Goal: Task Accomplishment & Management: Manage account settings

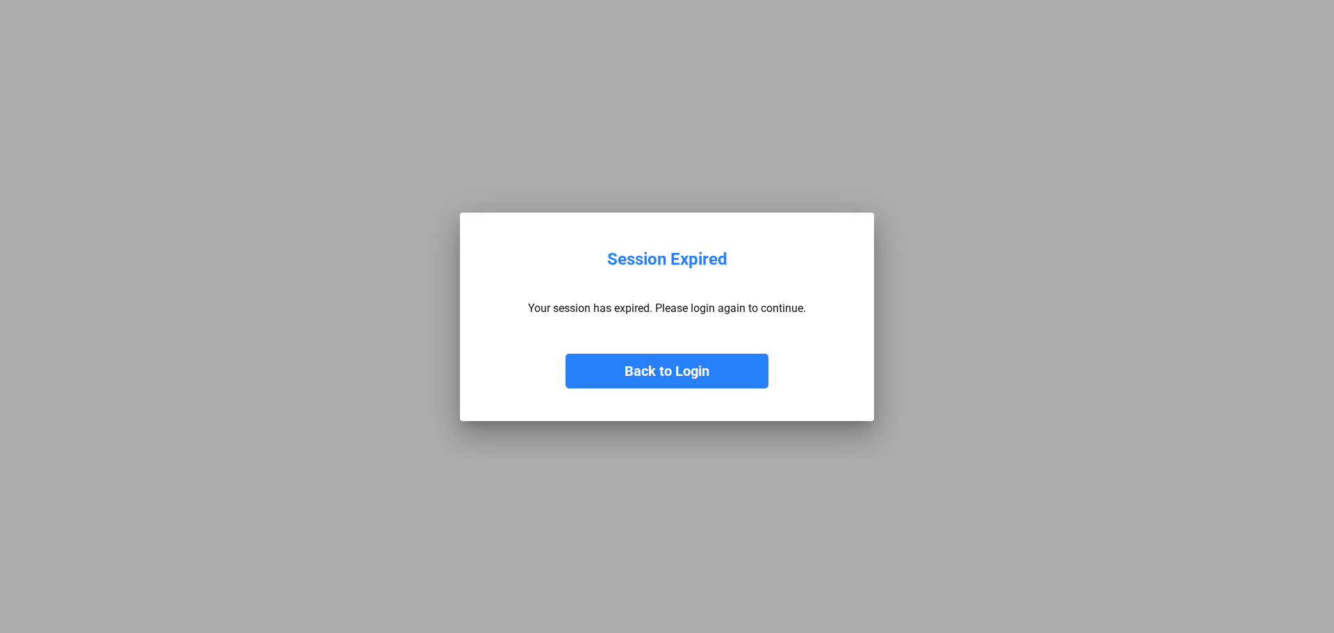
click at [683, 375] on button "Back to Login" at bounding box center [667, 371] width 203 height 35
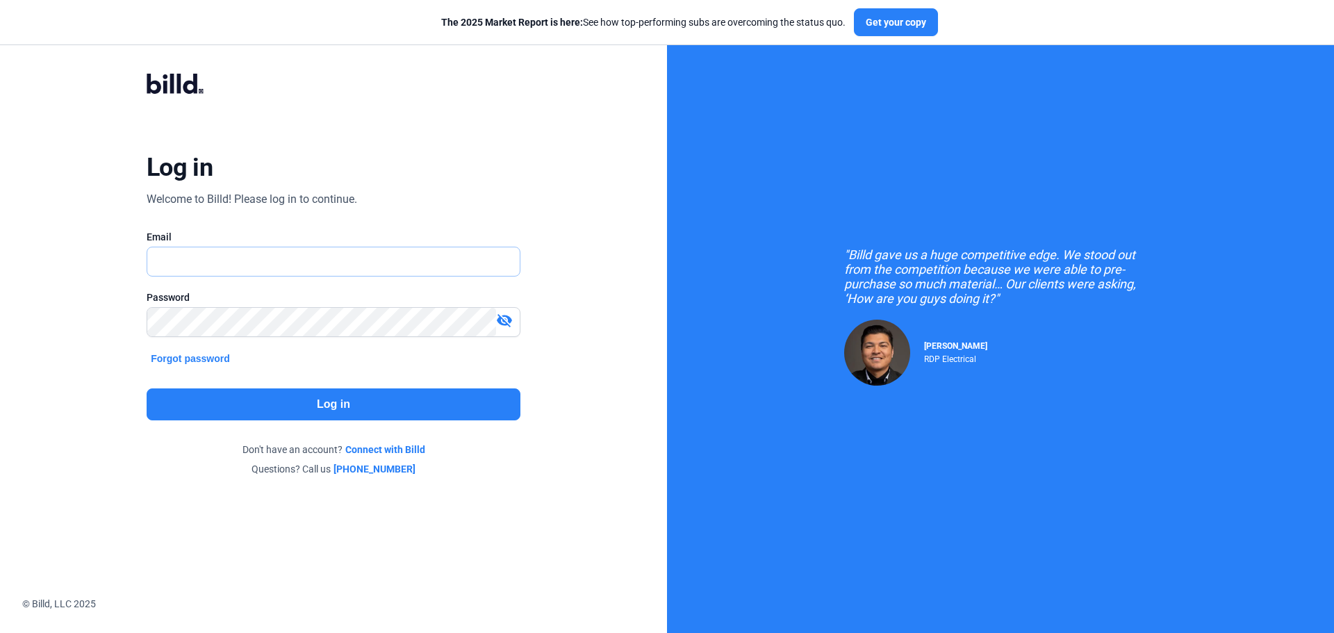
type input "[PERSON_NAME][EMAIL_ADDRESS][DOMAIN_NAME]"
click at [332, 402] on button "Log in" at bounding box center [334, 404] width 374 height 32
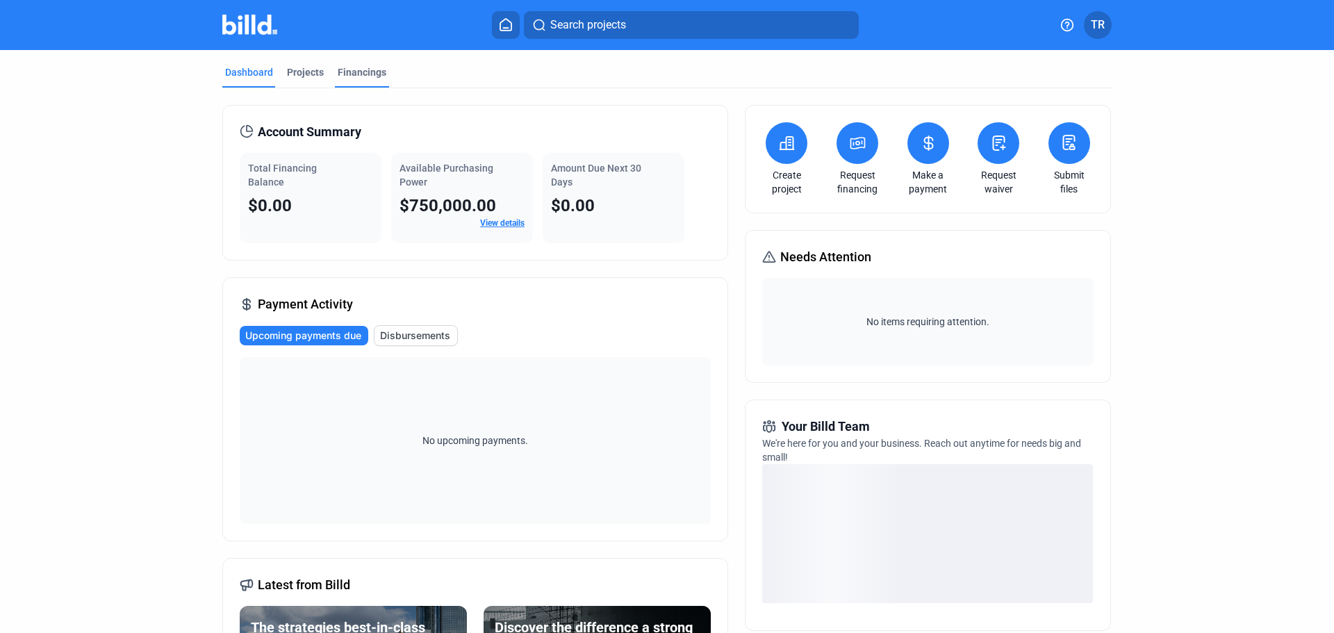
click at [363, 72] on div "Financings" at bounding box center [362, 72] width 49 height 14
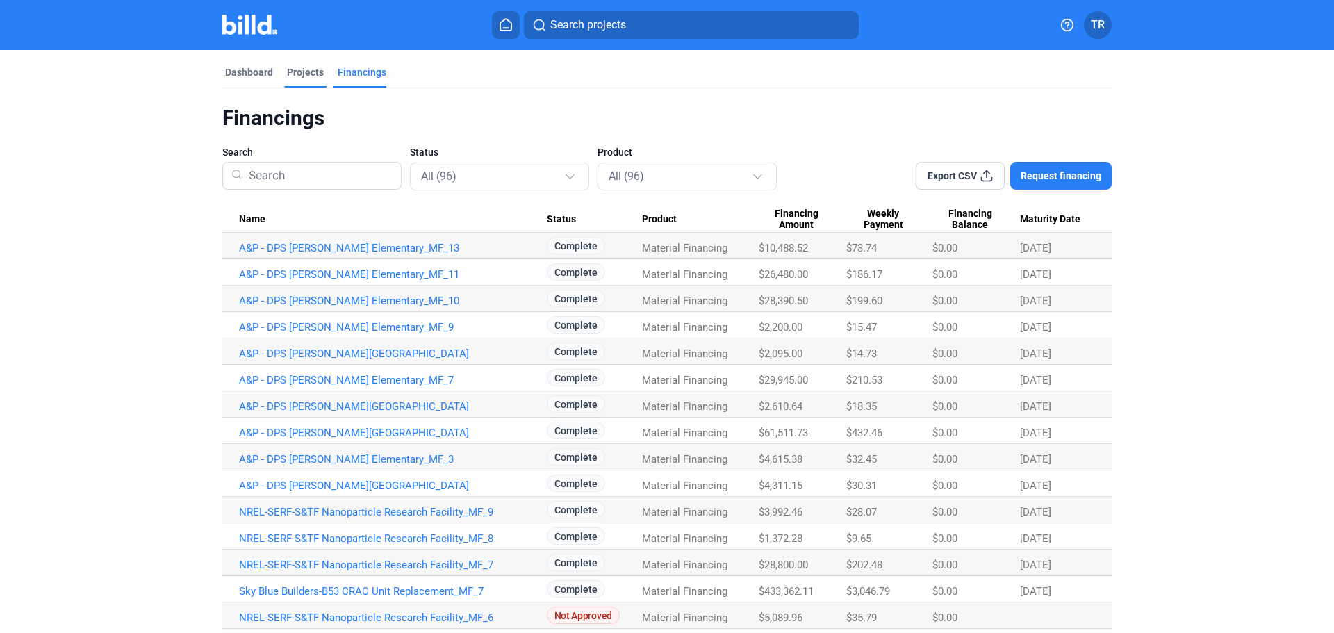
click at [309, 72] on div "Projects" at bounding box center [305, 72] width 37 height 14
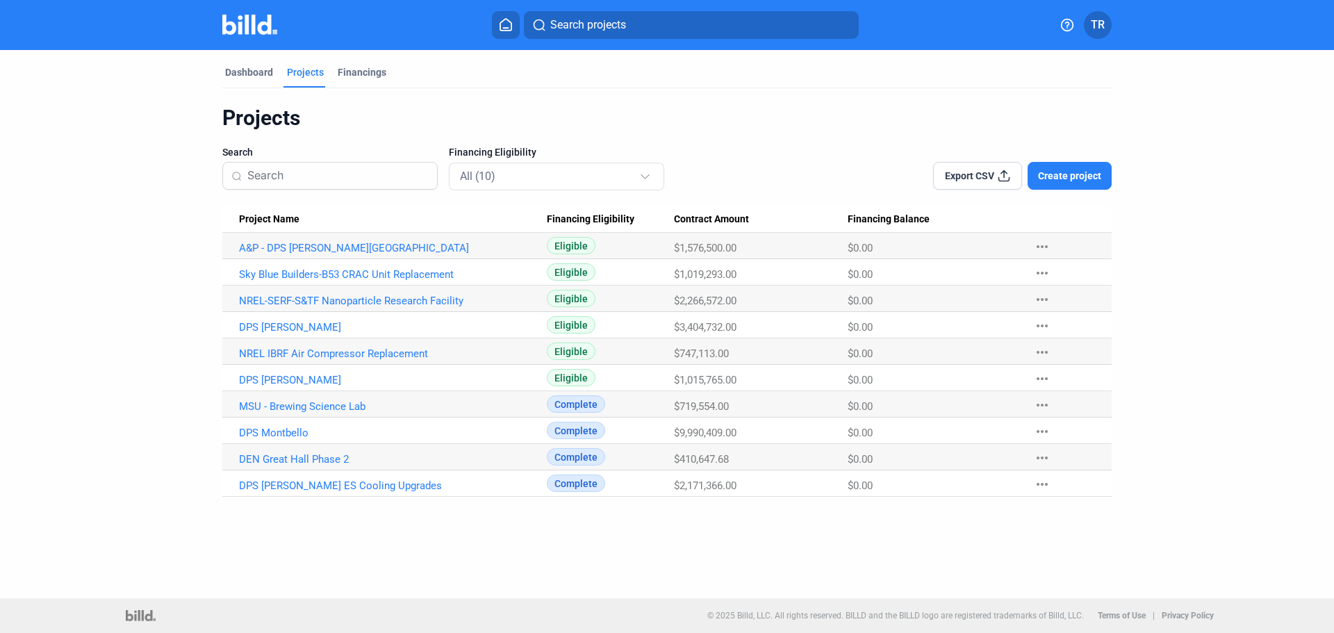
click at [1097, 31] on span "TR" at bounding box center [1098, 25] width 14 height 17
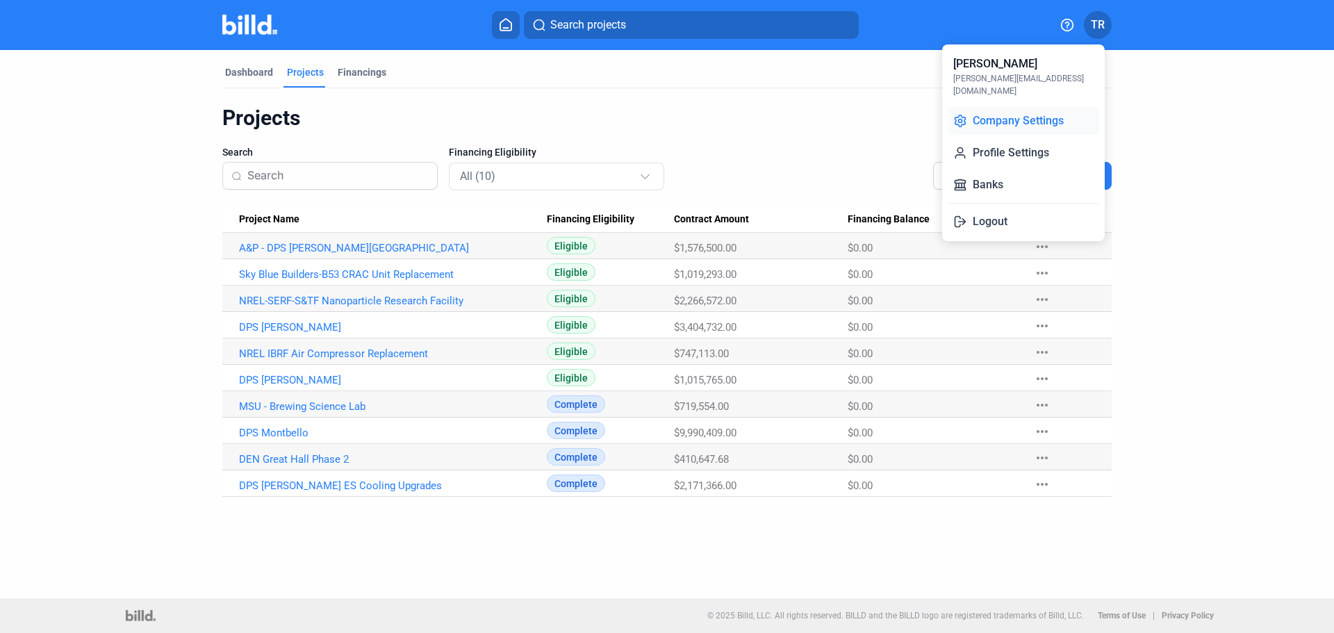
click at [1025, 107] on button "Company Settings" at bounding box center [1023, 121] width 151 height 28
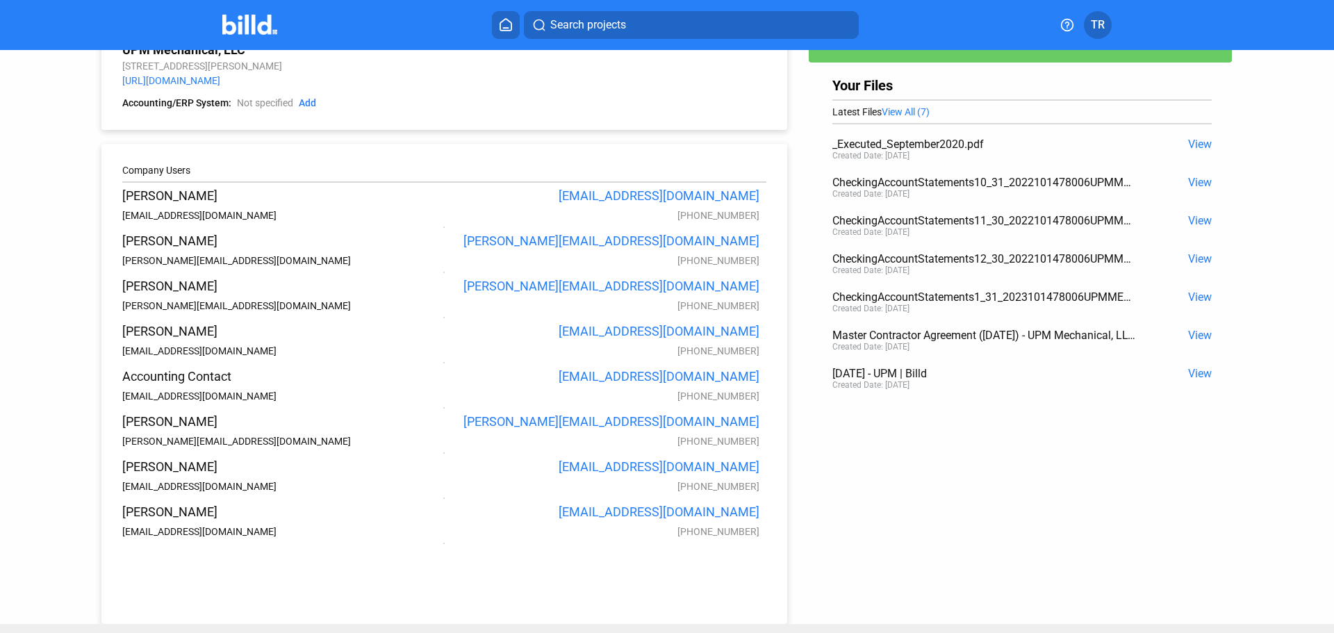
scroll to position [63, 0]
